Goal: Task Accomplishment & Management: Use online tool/utility

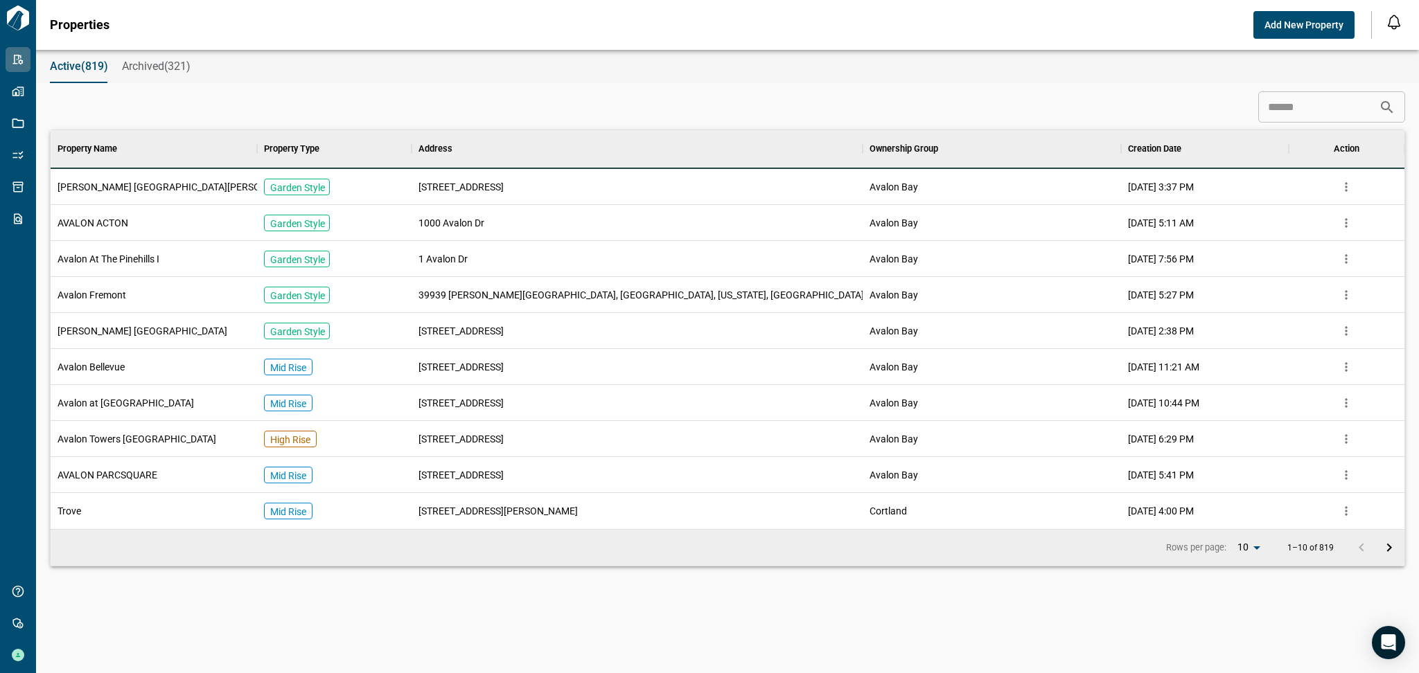
scroll to position [384, 1348]
click at [1273, 107] on input at bounding box center [1318, 108] width 121 height 28
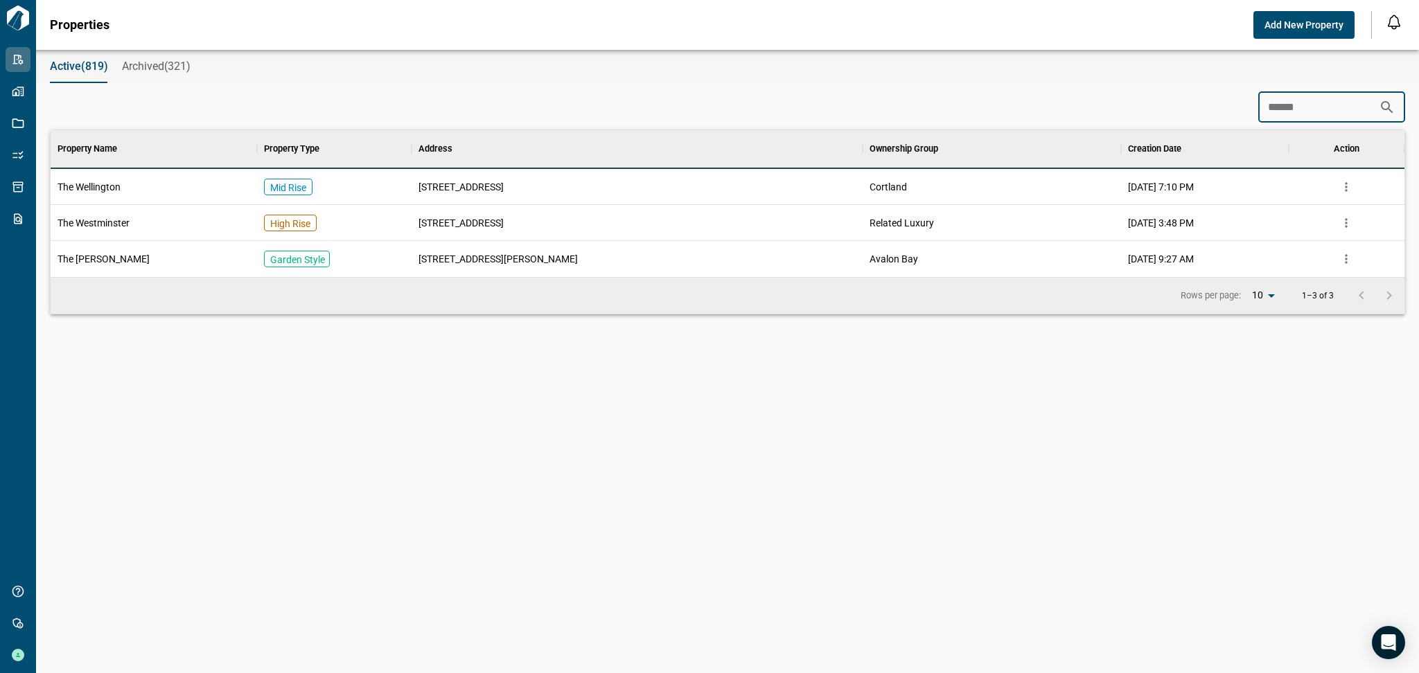
scroll to position [96, 1348]
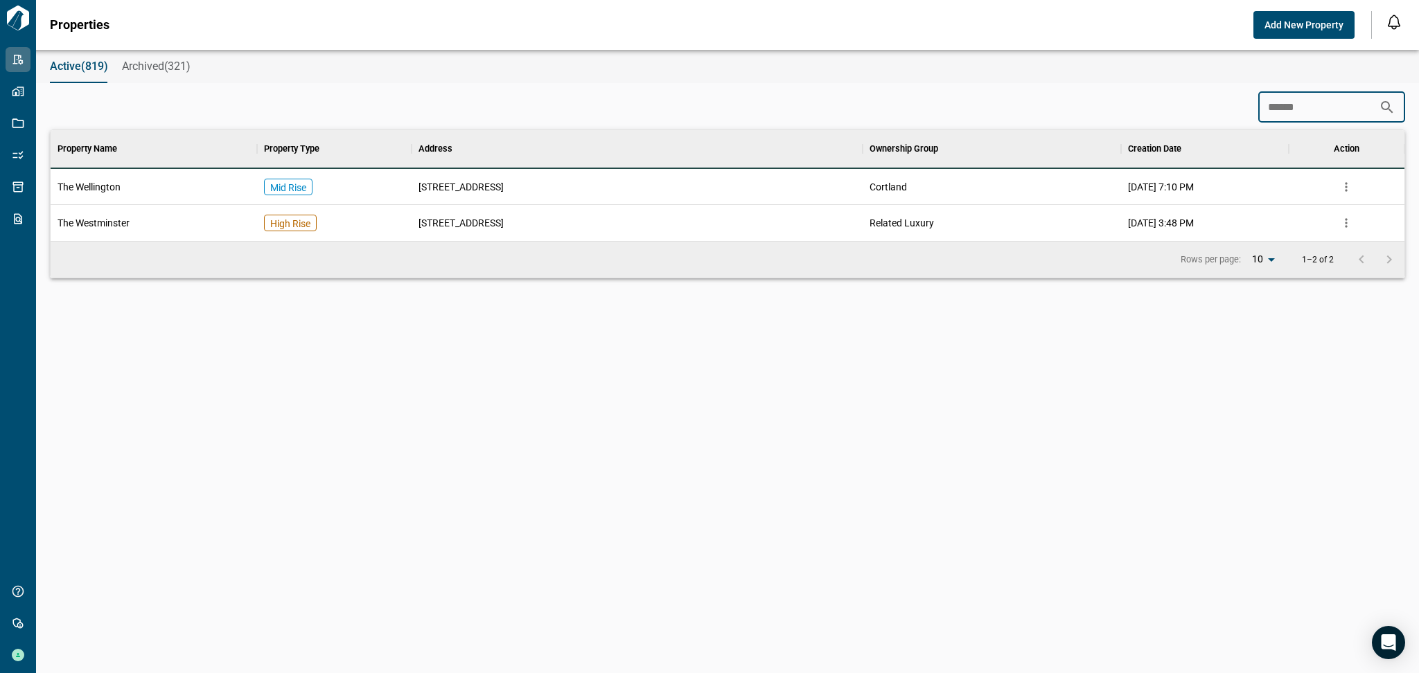
type input "******"
click at [208, 181] on div "The Wellington" at bounding box center [154, 187] width 206 height 36
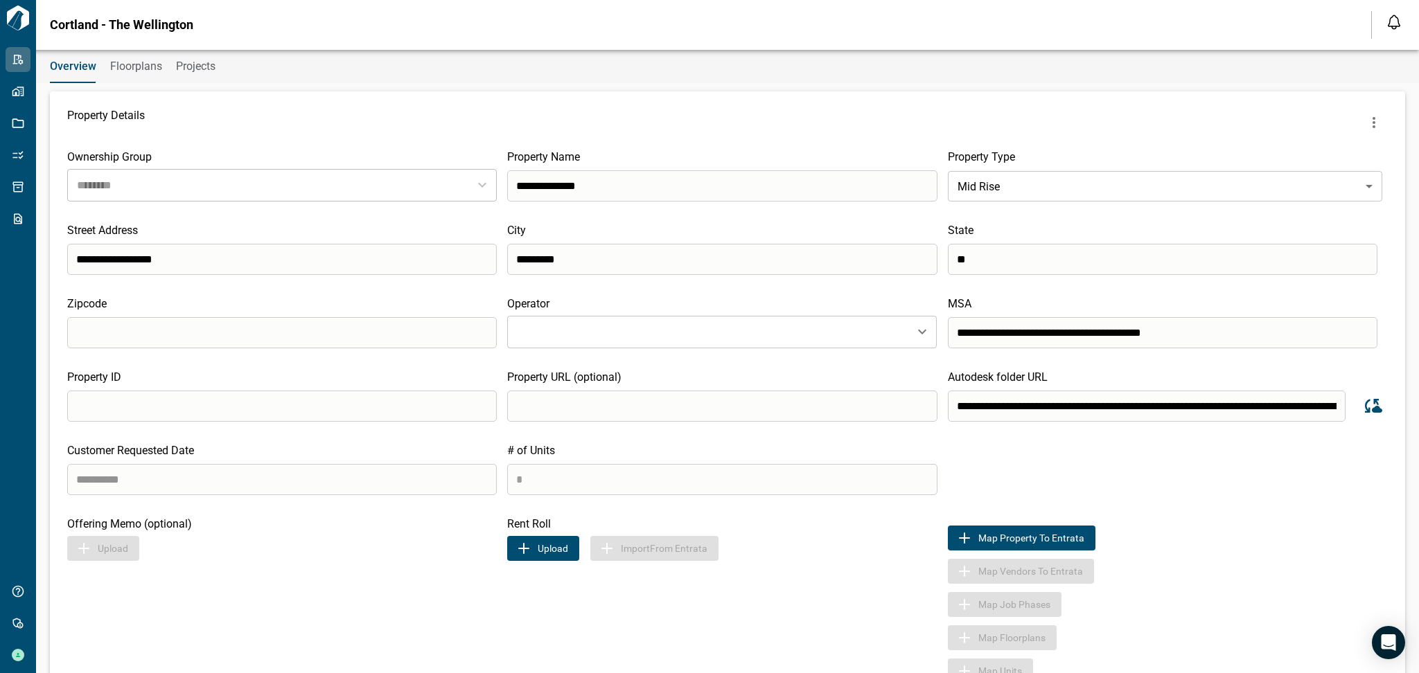
click at [525, 555] on img "button" at bounding box center [523, 548] width 17 height 17
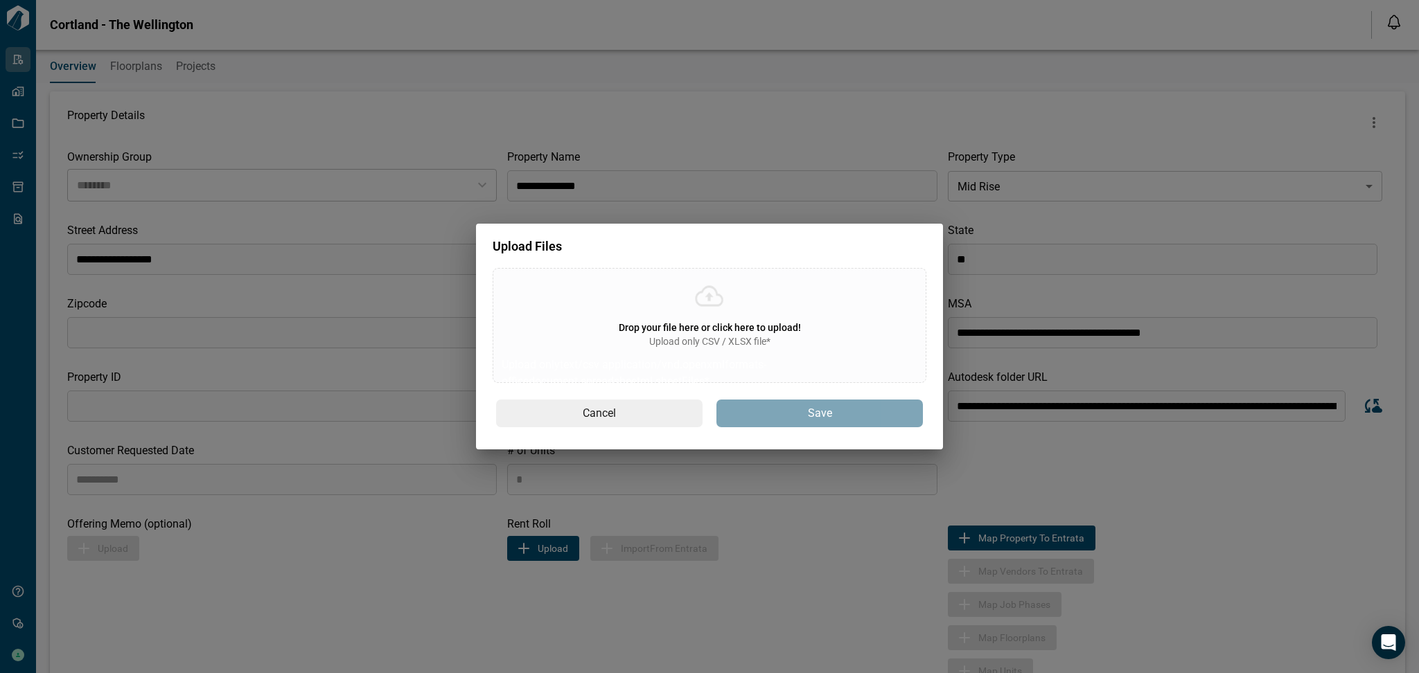
click at [671, 330] on span "Drop your file here or click here to upload!" at bounding box center [710, 327] width 182 height 11
click at [0, 0] on input "Drop your file here or click here to upload! Upload only CSV / XLSX file* Uploa…" at bounding box center [0, 0] width 0 height 0
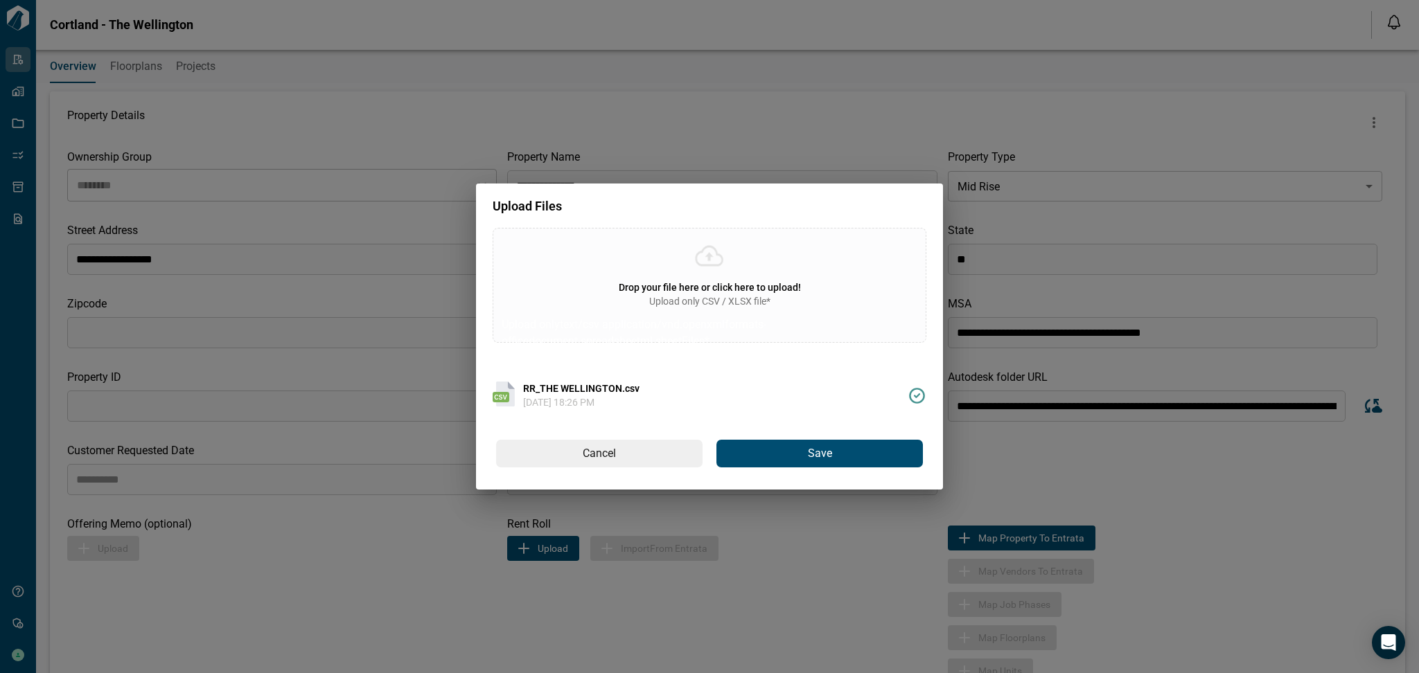
click at [818, 450] on span "Save" at bounding box center [820, 454] width 24 height 15
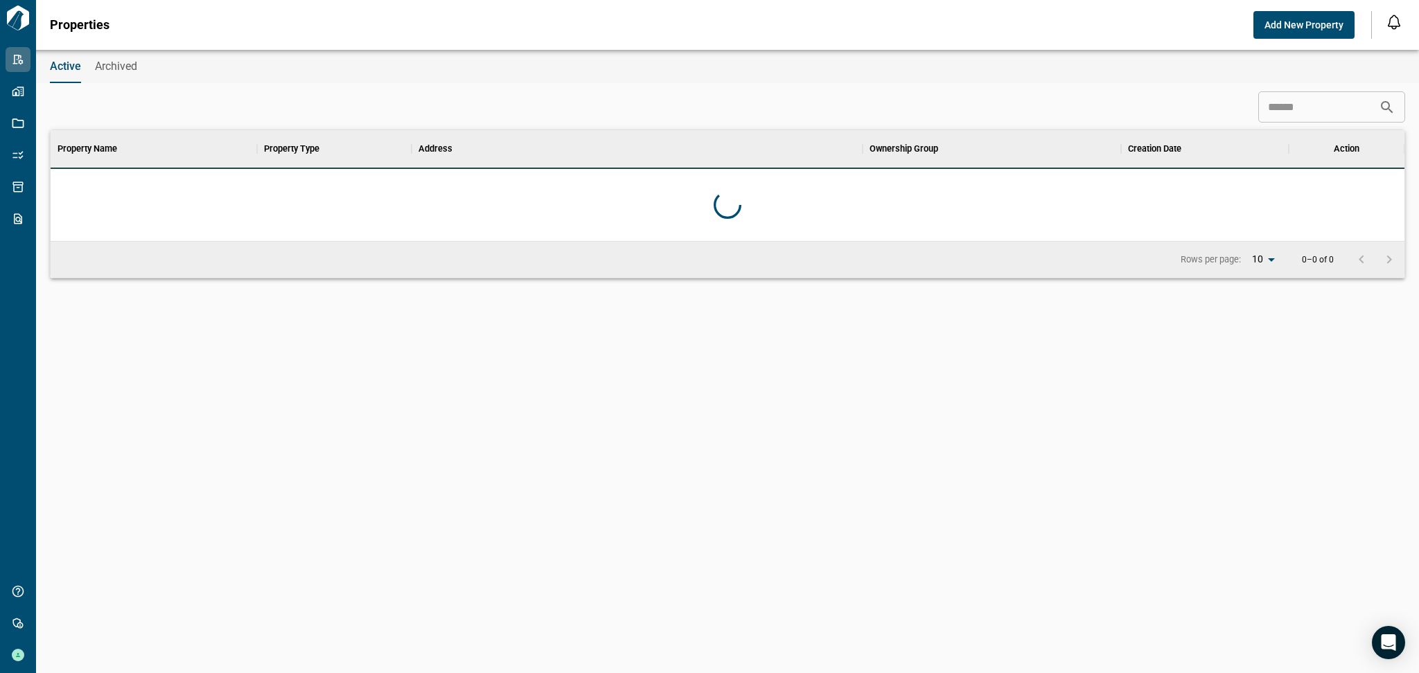
scroll to position [96, 1348]
click at [1313, 104] on input at bounding box center [1318, 108] width 121 height 28
type input "*"
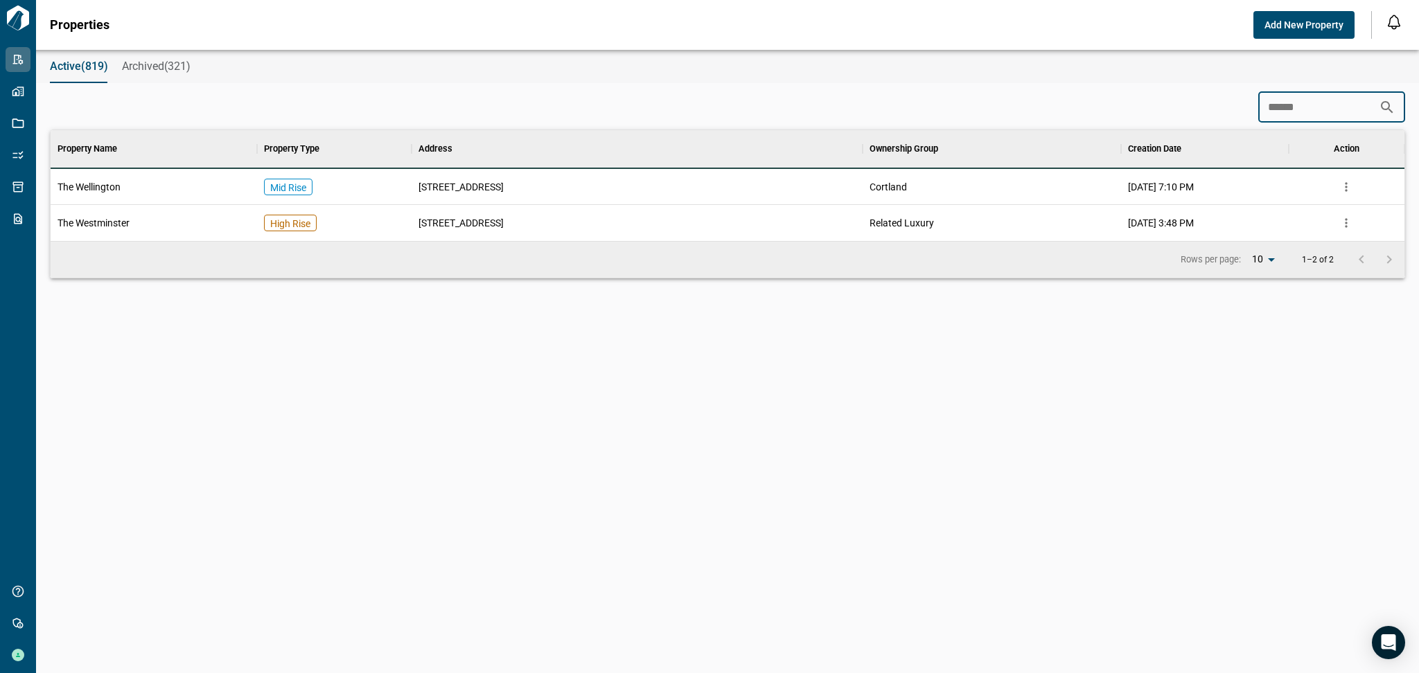
type input "******"
click at [148, 180] on div "The Wellington" at bounding box center [154, 187] width 206 height 36
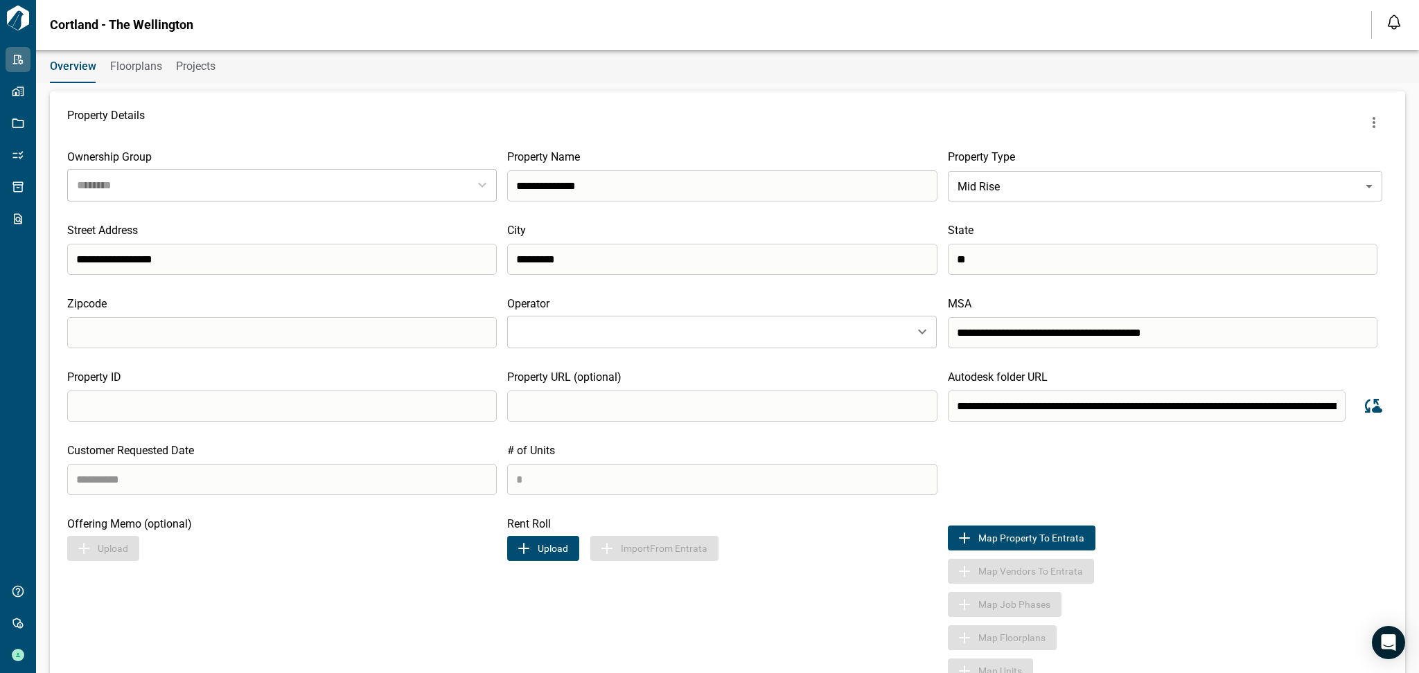
click at [529, 557] on img "button" at bounding box center [523, 548] width 17 height 17
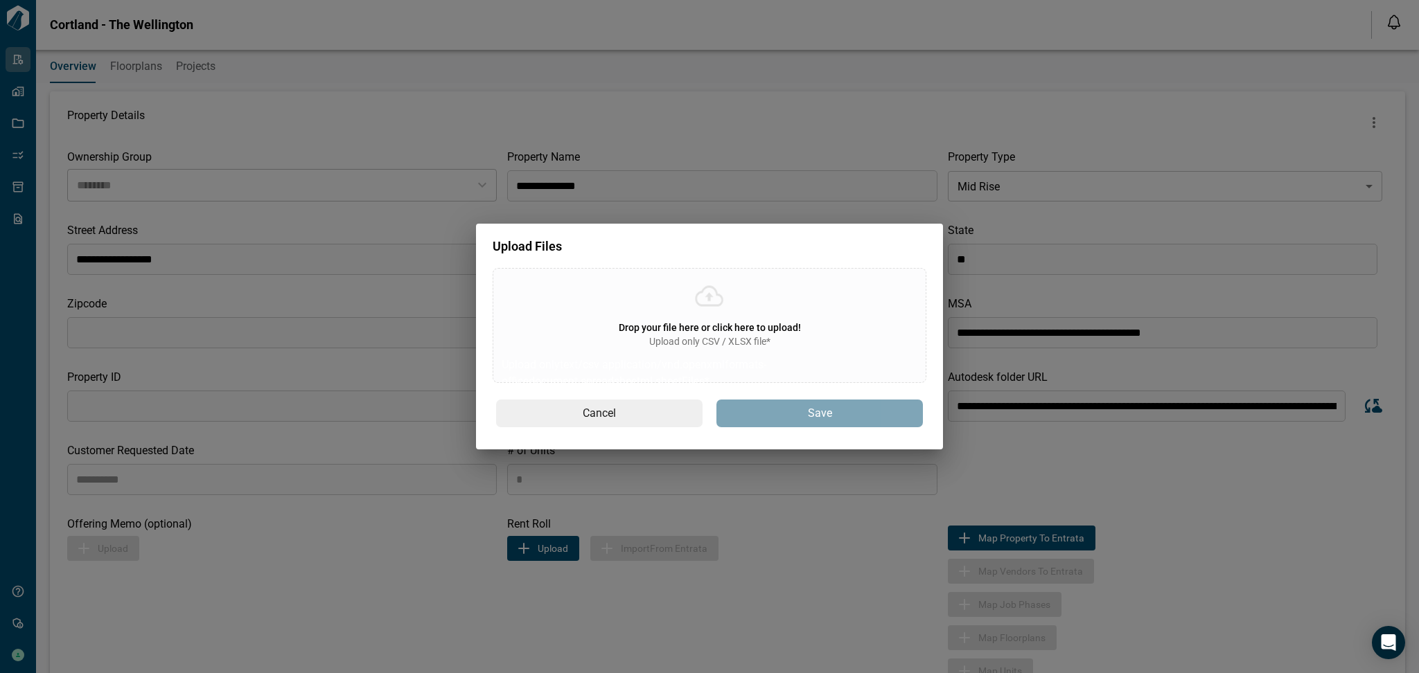
click at [657, 321] on div "Drop your file here or click here to upload! Upload only CSV / XLSX file*" at bounding box center [710, 335] width 182 height 28
click at [0, 0] on input "Drop your file here or click here to upload! Upload only CSV / XLSX file* Uploa…" at bounding box center [0, 0] width 0 height 0
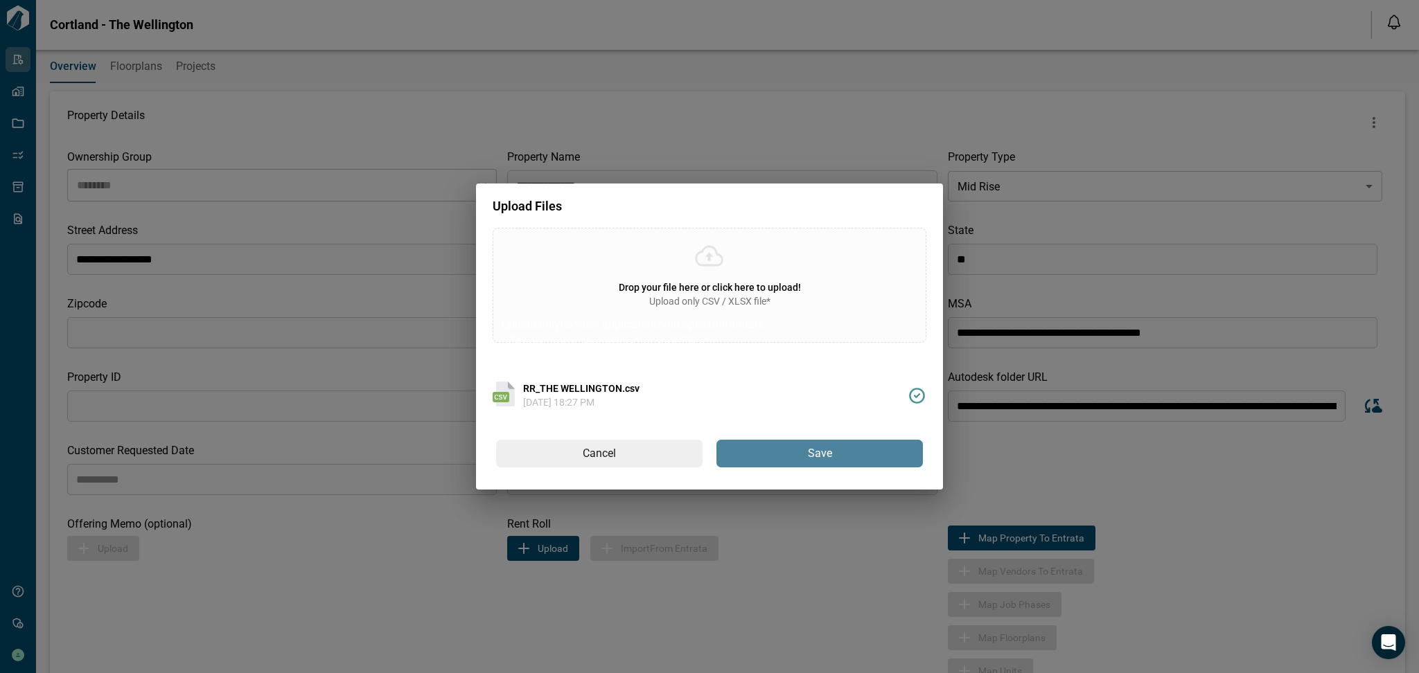
click at [802, 450] on button "Save" at bounding box center [819, 454] width 206 height 28
